Goal: Check status: Check status

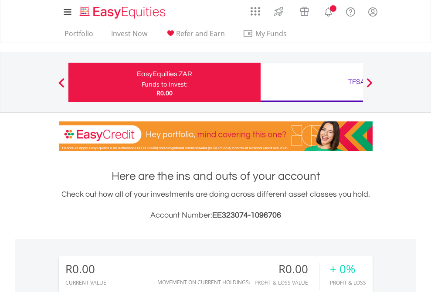
scroll to position [84, 137]
click at [142, 82] on div "Funds to invest:" at bounding box center [165, 84] width 46 height 9
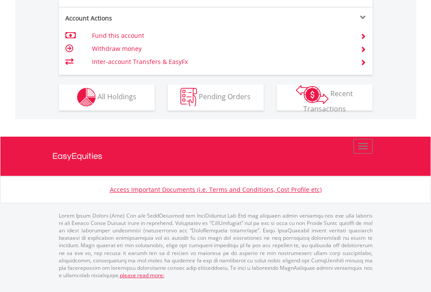
scroll to position [814, 0]
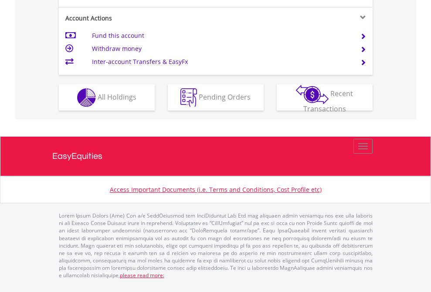
scroll to position [852, 0]
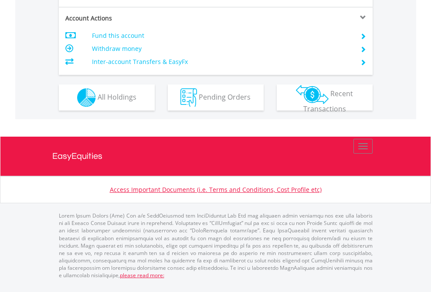
scroll to position [817, 0]
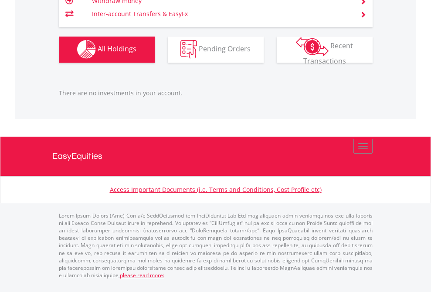
scroll to position [862, 0]
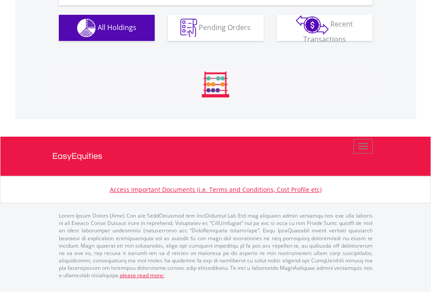
scroll to position [84, 137]
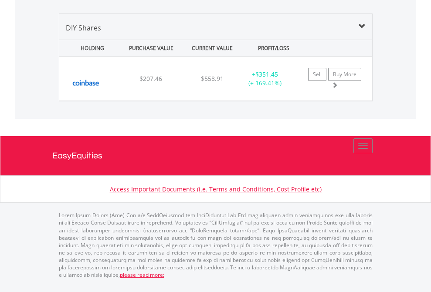
scroll to position [84, 137]
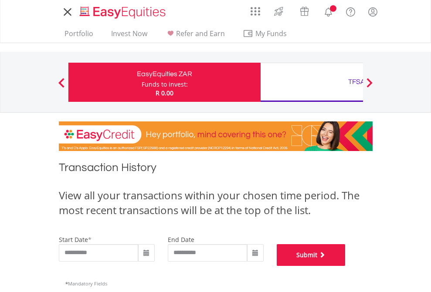
click at [345, 266] on button "Submit" at bounding box center [310, 255] width 69 height 22
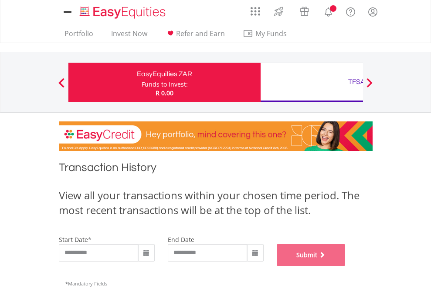
scroll to position [353, 0]
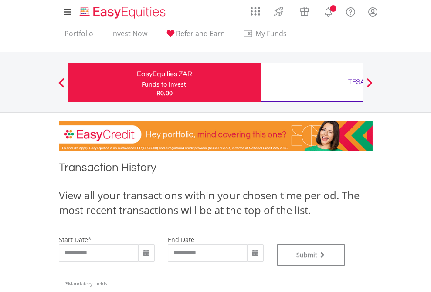
click at [311, 82] on div "TFSA" at bounding box center [357, 82] width 182 height 12
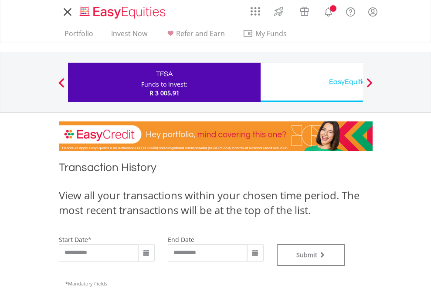
type input "**********"
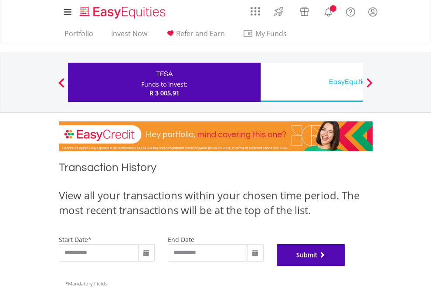
click at [345, 266] on button "Submit" at bounding box center [310, 255] width 69 height 22
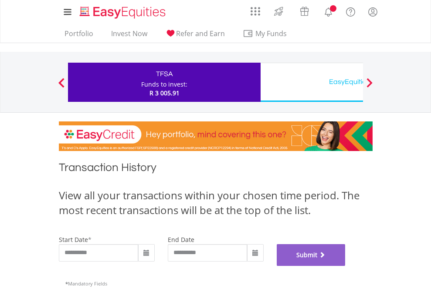
scroll to position [353, 0]
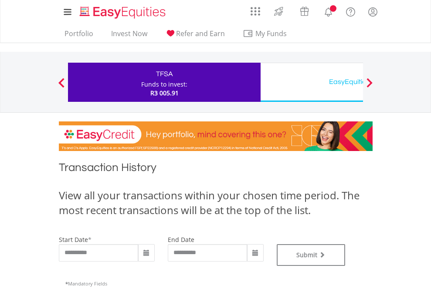
click at [311, 82] on div "EasyEquities USD" at bounding box center [357, 82] width 182 height 12
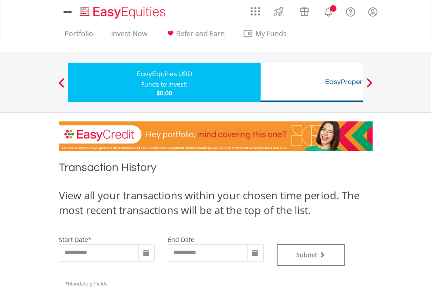
type input "**********"
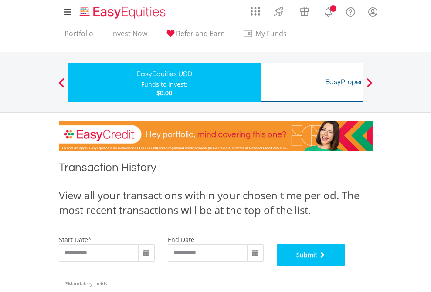
click at [345, 266] on button "Submit" at bounding box center [310, 255] width 69 height 22
